Goal: Navigation & Orientation: Find specific page/section

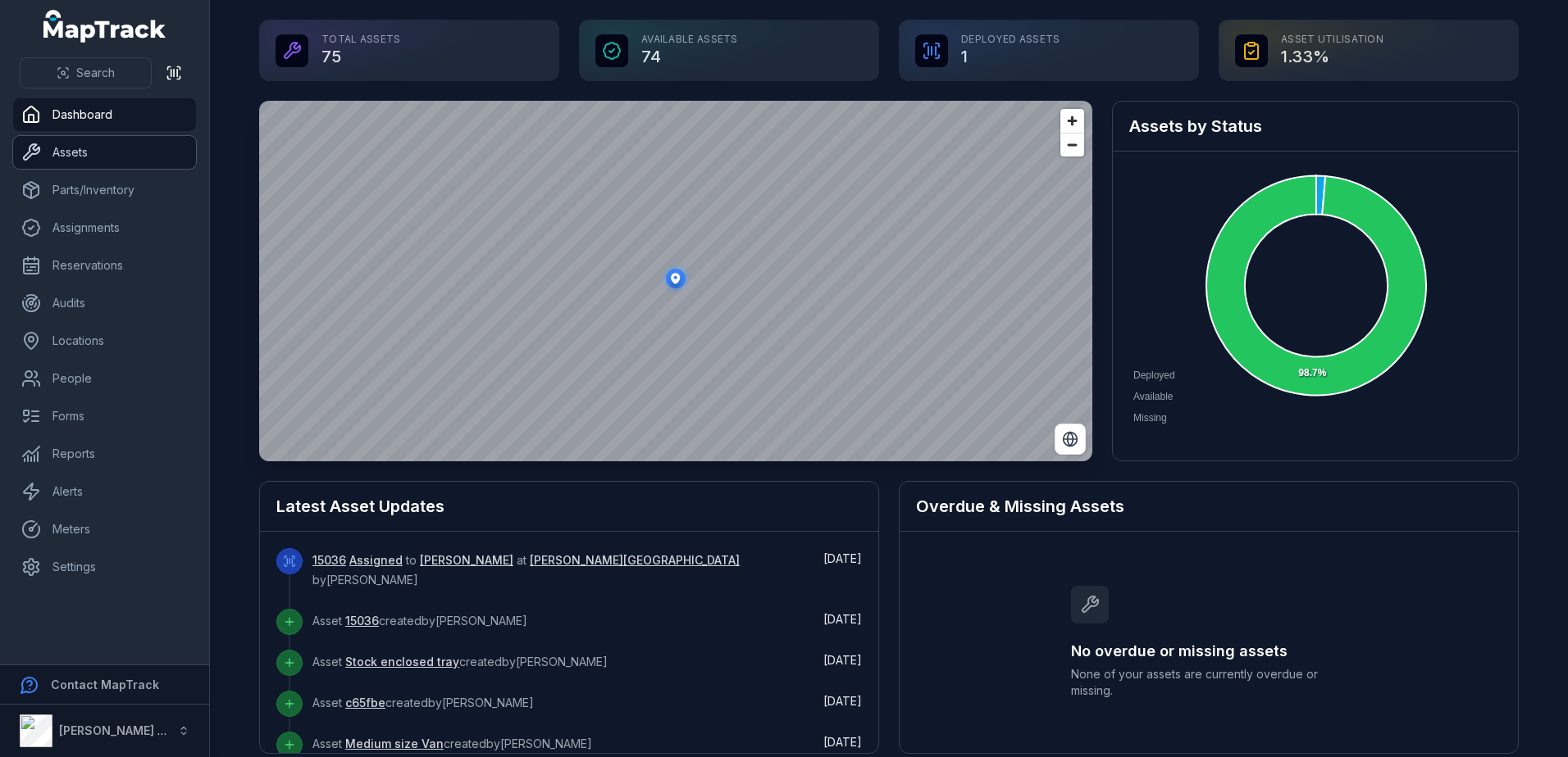
click at [96, 163] on link "Assets" at bounding box center [104, 152] width 183 height 33
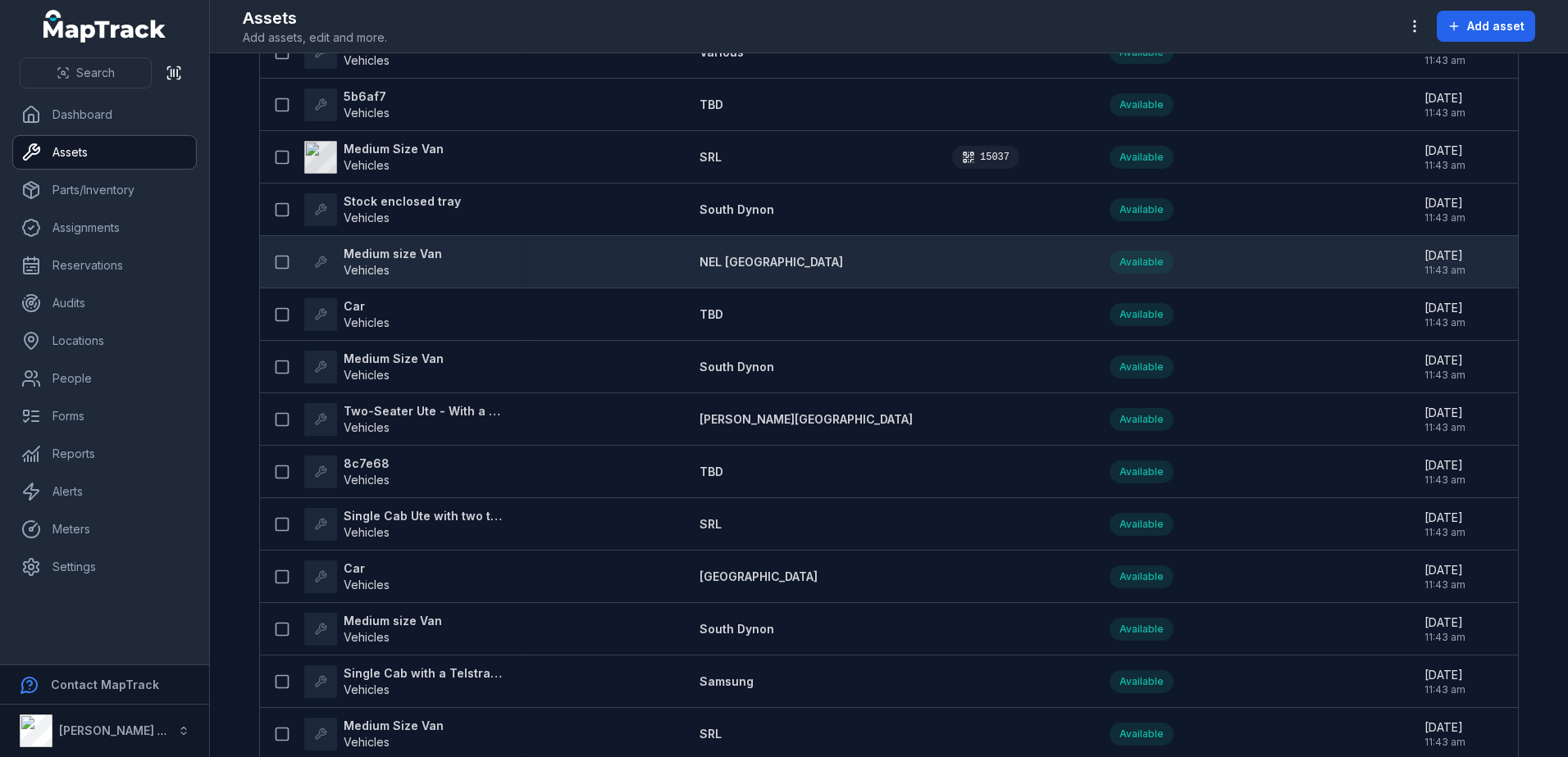
scroll to position [820, 0]
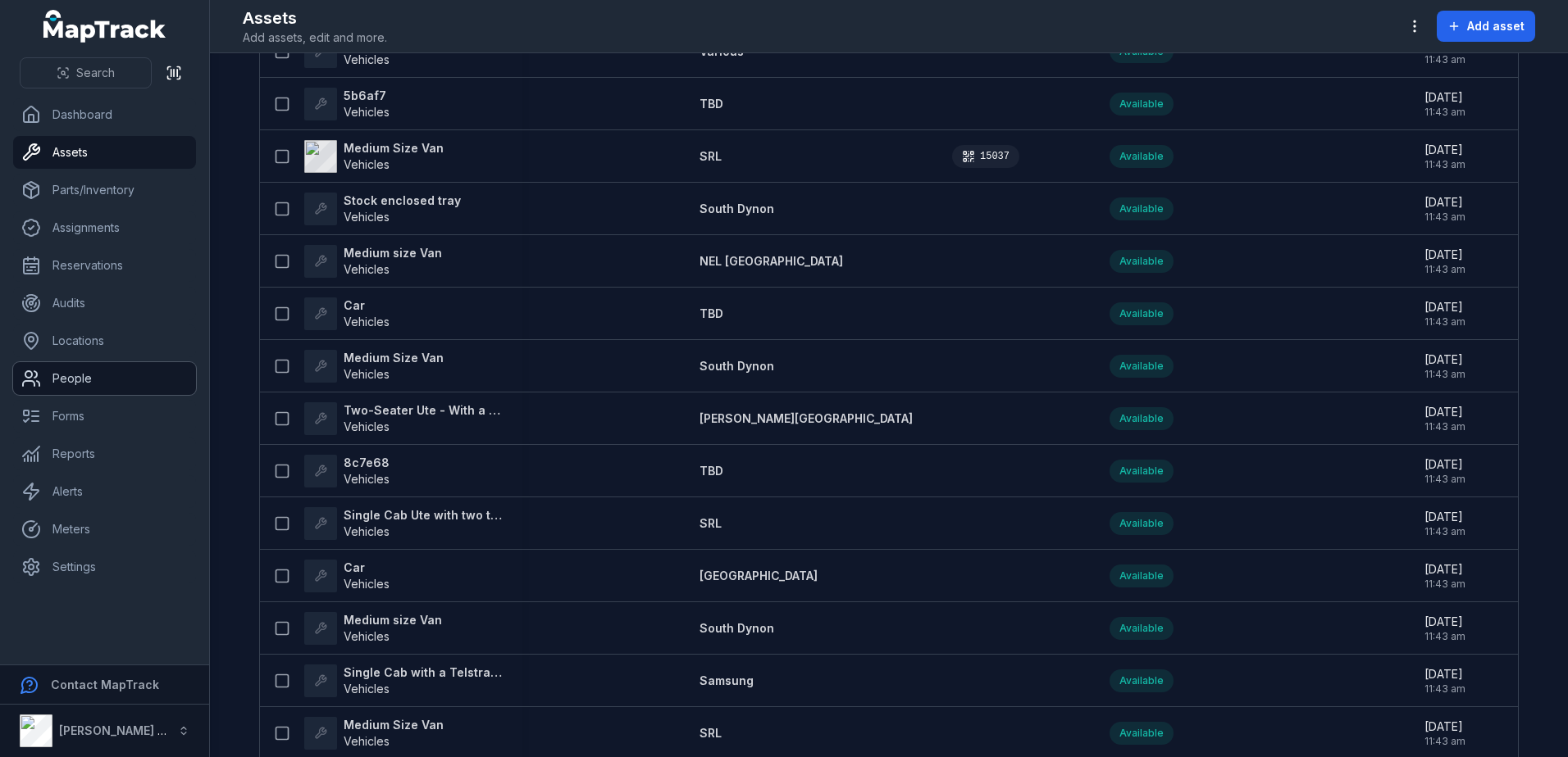
click at [72, 380] on link "People" at bounding box center [104, 378] width 183 height 33
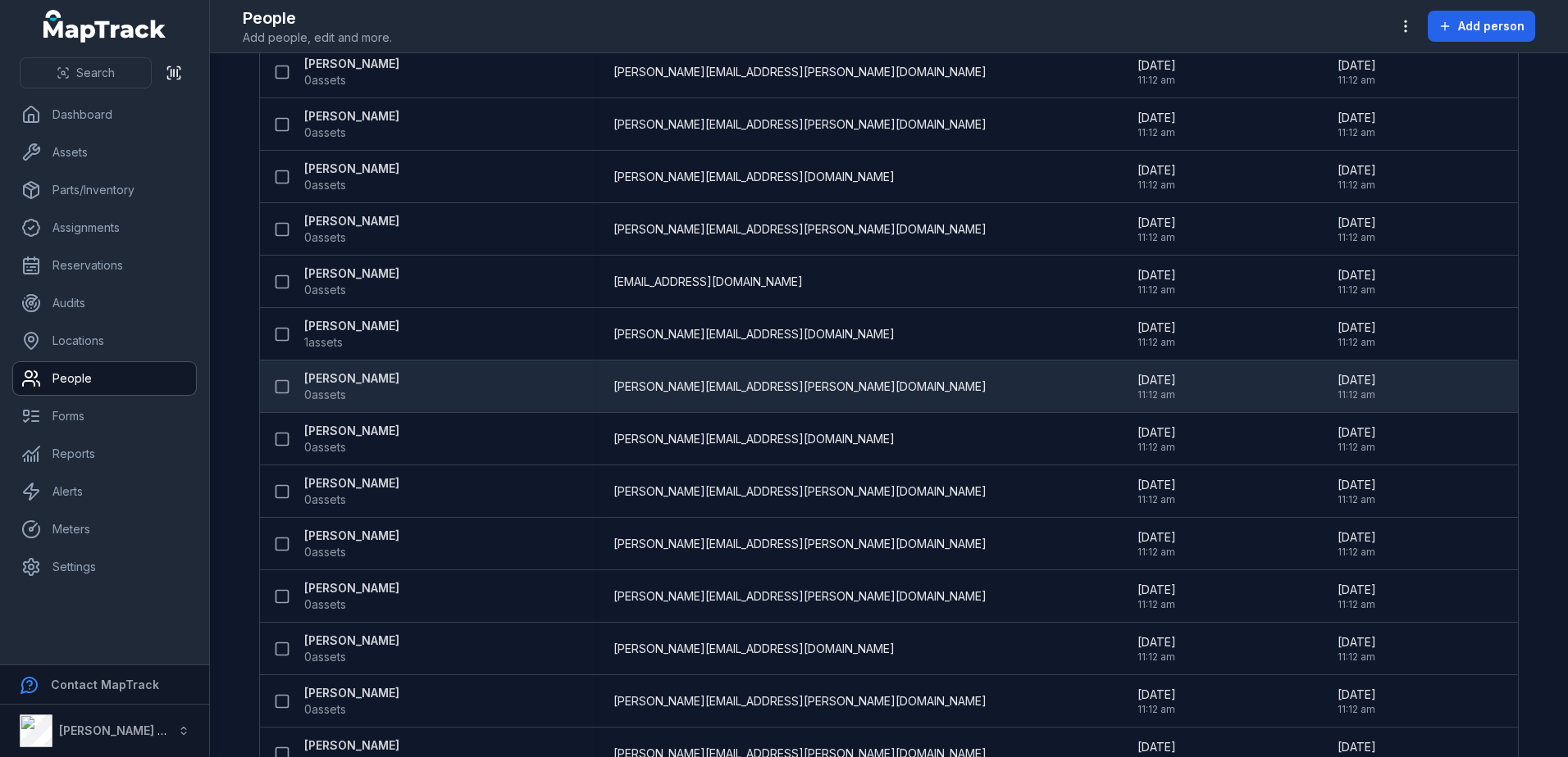
scroll to position [246, 0]
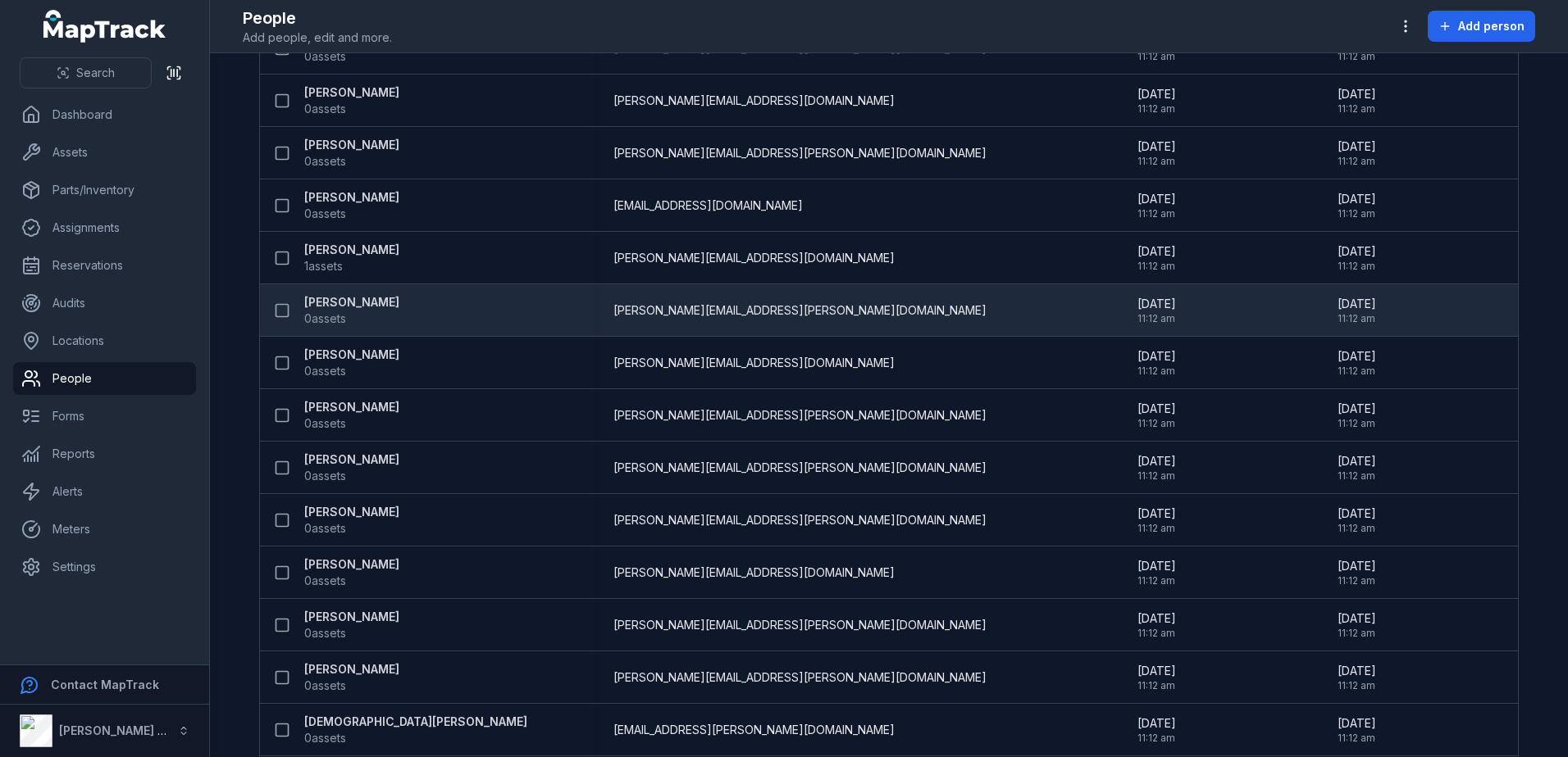
click at [714, 315] on span "[PERSON_NAME][EMAIL_ADDRESS][PERSON_NAME][DOMAIN_NAME]" at bounding box center [800, 310] width 373 height 17
click at [328, 304] on strong "[PERSON_NAME]" at bounding box center [352, 302] width 95 height 17
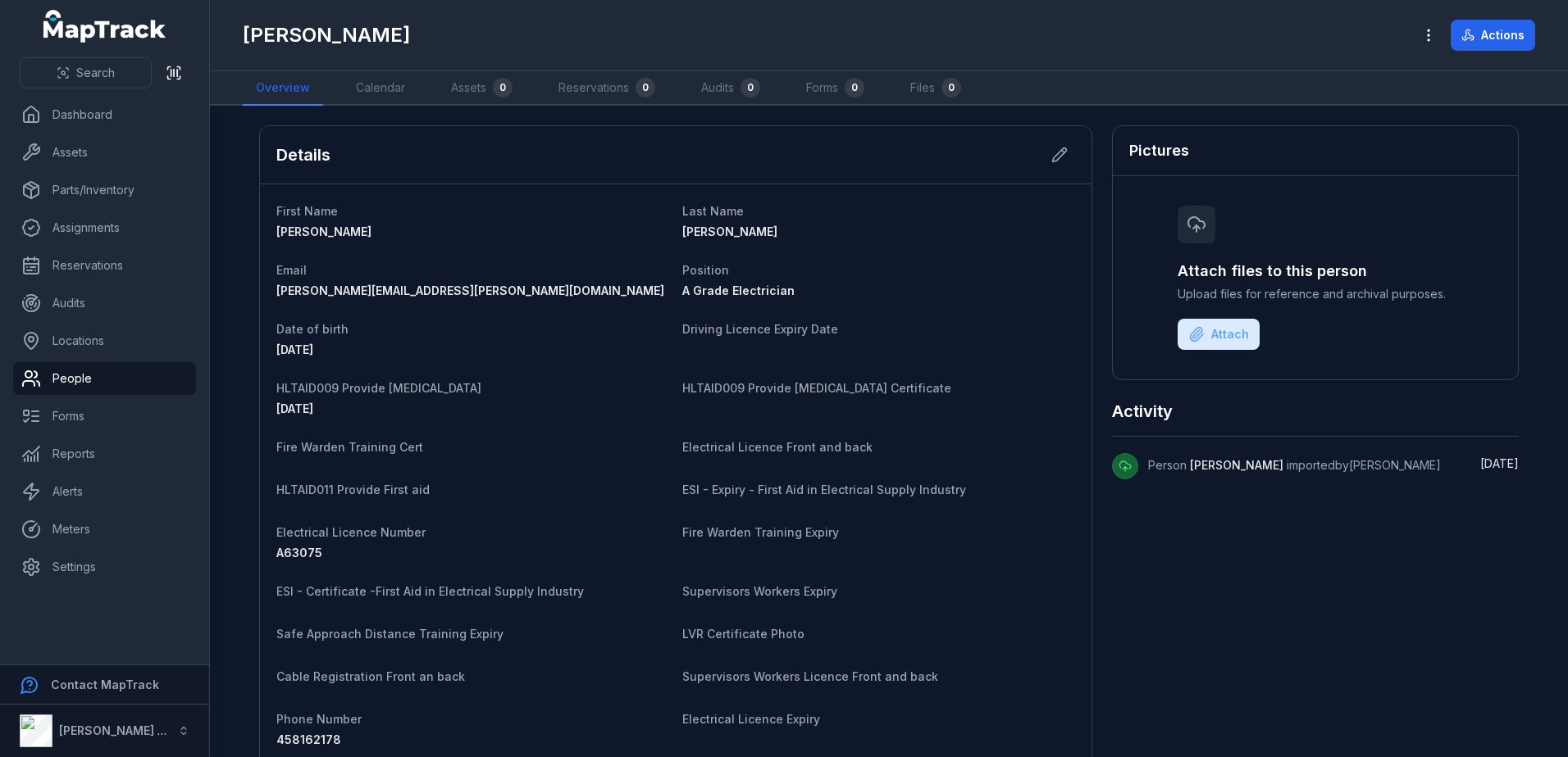
click at [766, 31] on div "[PERSON_NAME]" at bounding box center [821, 35] width 1157 height 26
click at [894, 40] on div "[PERSON_NAME]" at bounding box center [821, 35] width 1157 height 26
click at [108, 116] on link "Dashboard" at bounding box center [104, 114] width 183 height 33
